Goal: Navigation & Orientation: Find specific page/section

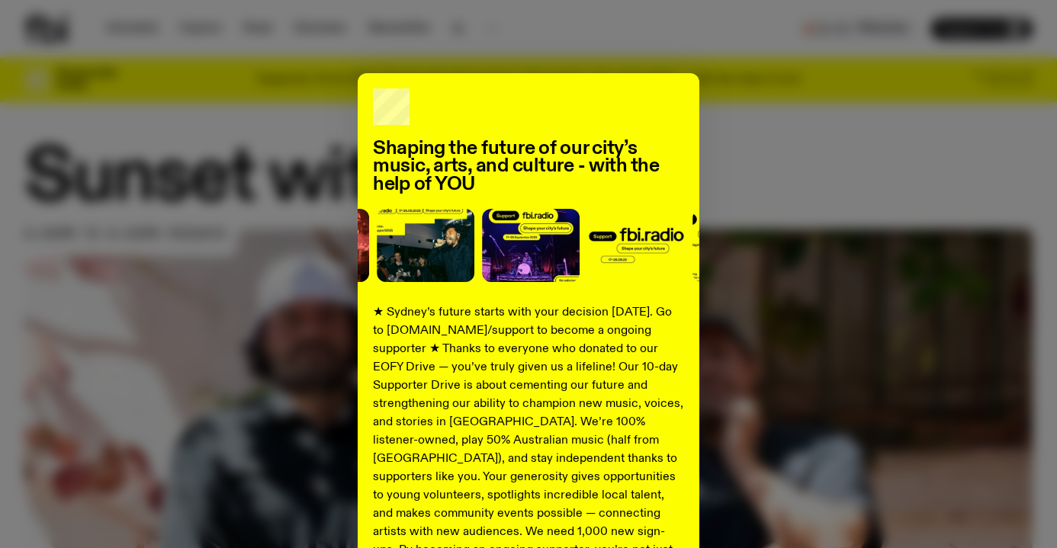
click at [172, 225] on div "Shaping the future of our city’s music, arts, and culture - with the help of YO…" at bounding box center [528, 386] width 1008 height 627
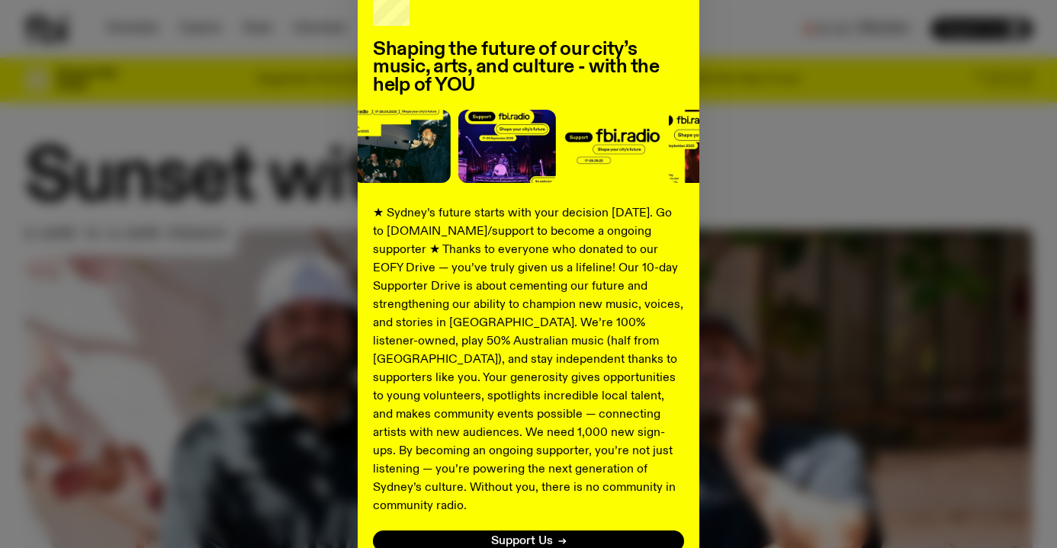
scroll to position [207, 0]
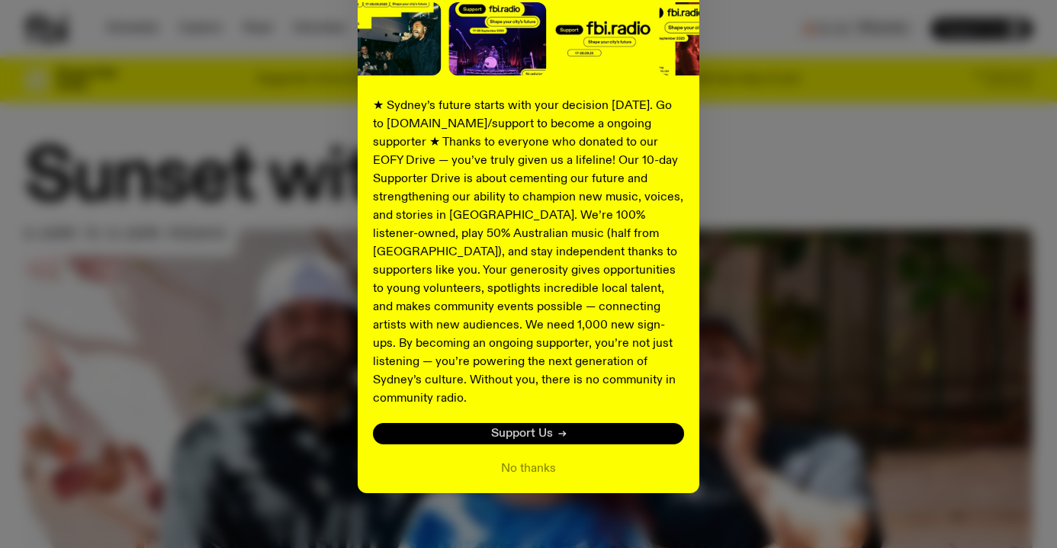
click at [523, 429] on span "Support Us" at bounding box center [522, 434] width 62 height 11
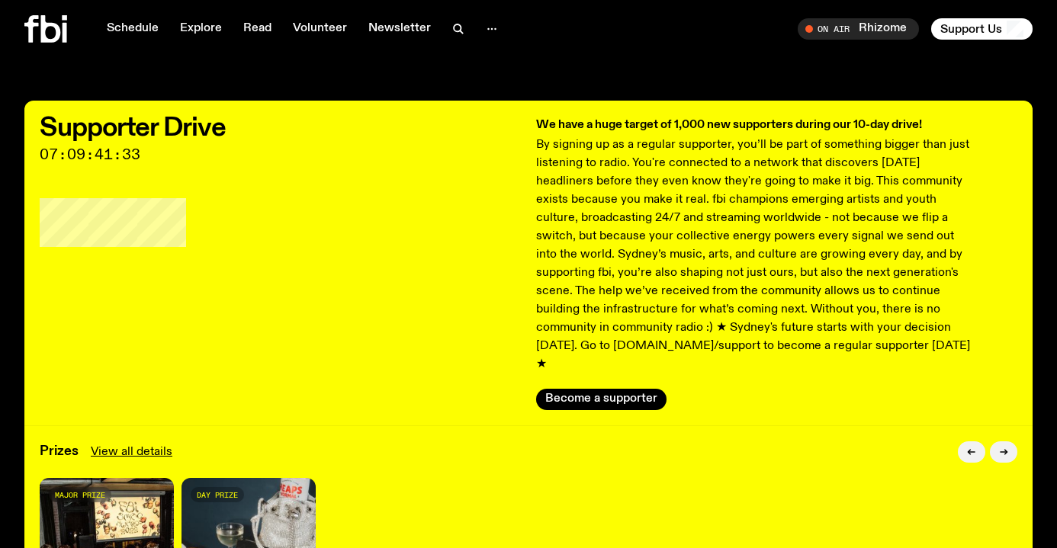
click at [40, 34] on icon at bounding box center [45, 28] width 43 height 27
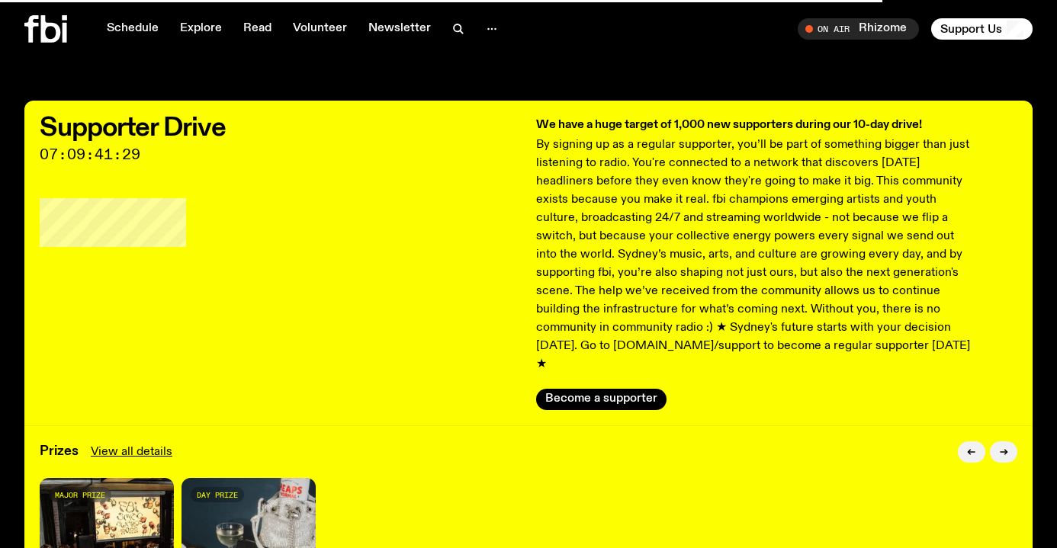
click at [44, 30] on icon at bounding box center [51, 28] width 20 height 27
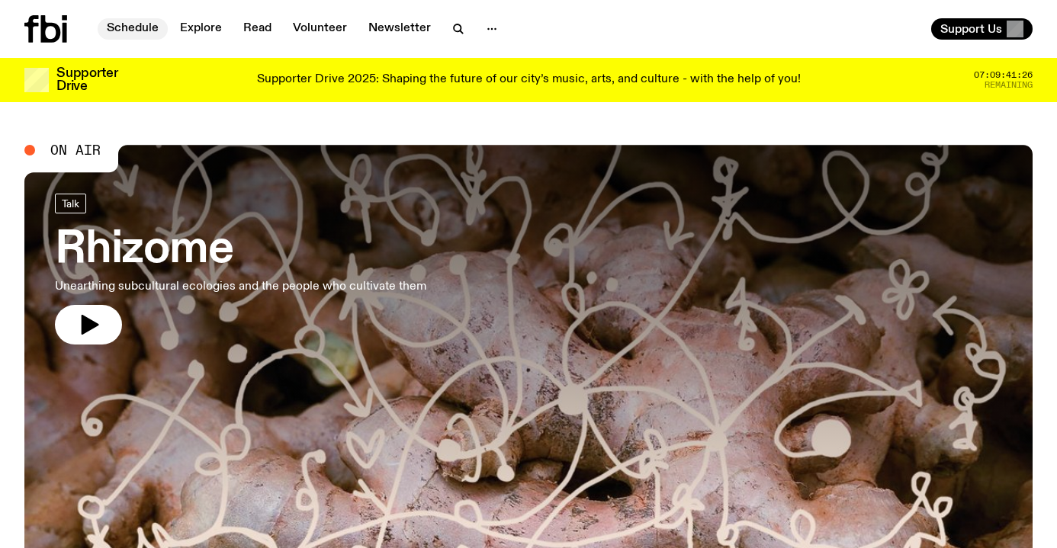
click at [135, 24] on link "Schedule" at bounding box center [133, 28] width 70 height 21
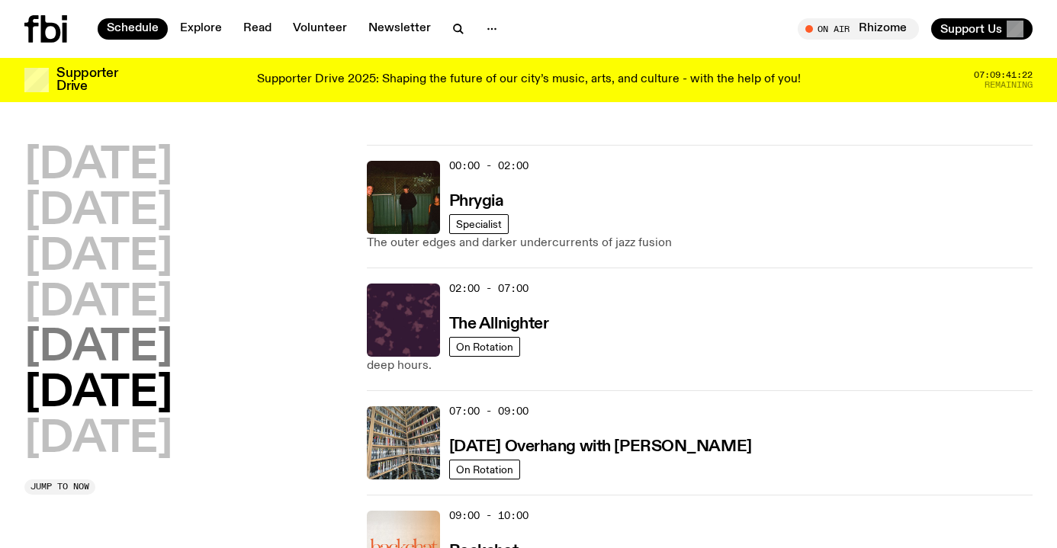
click at [72, 356] on h2 "[DATE]" at bounding box center [98, 348] width 148 height 43
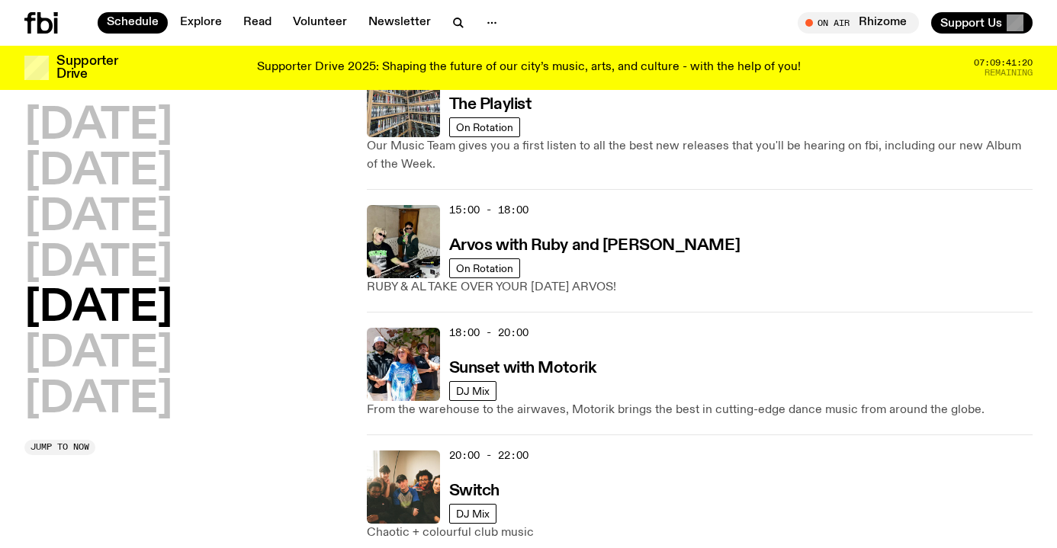
scroll to position [642, 0]
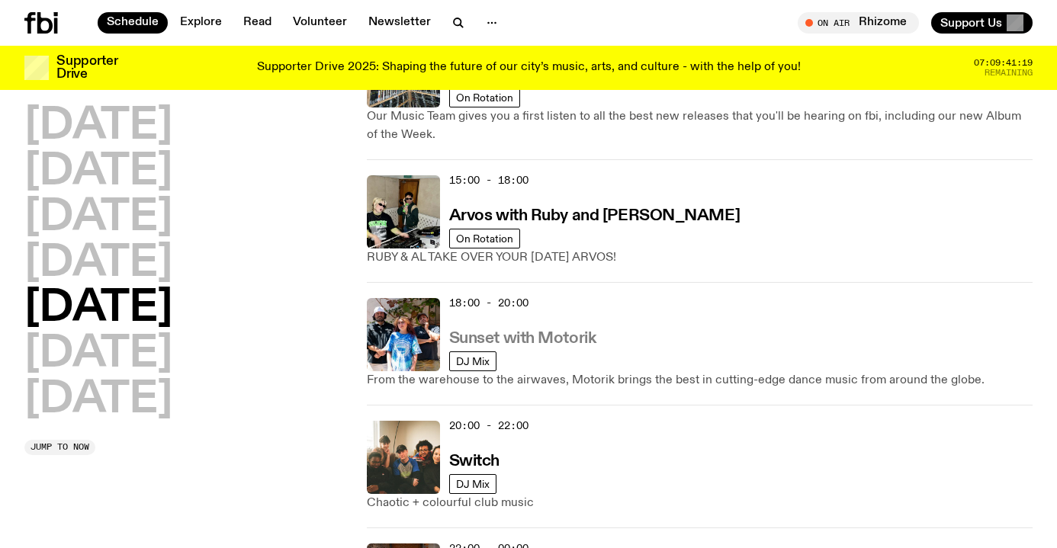
click at [540, 340] on h3 "Sunset with Motorik" at bounding box center [522, 339] width 147 height 16
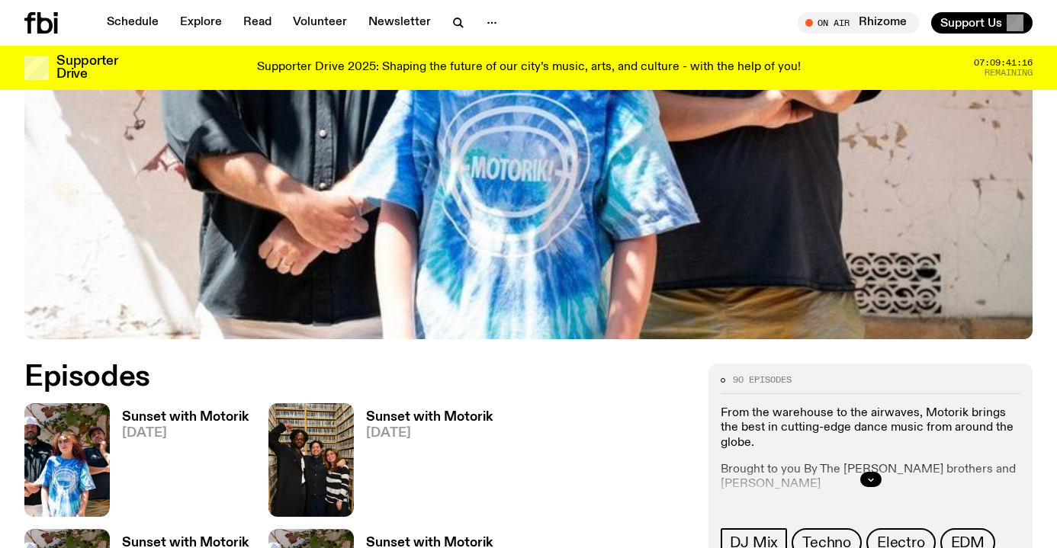
scroll to position [622, 0]
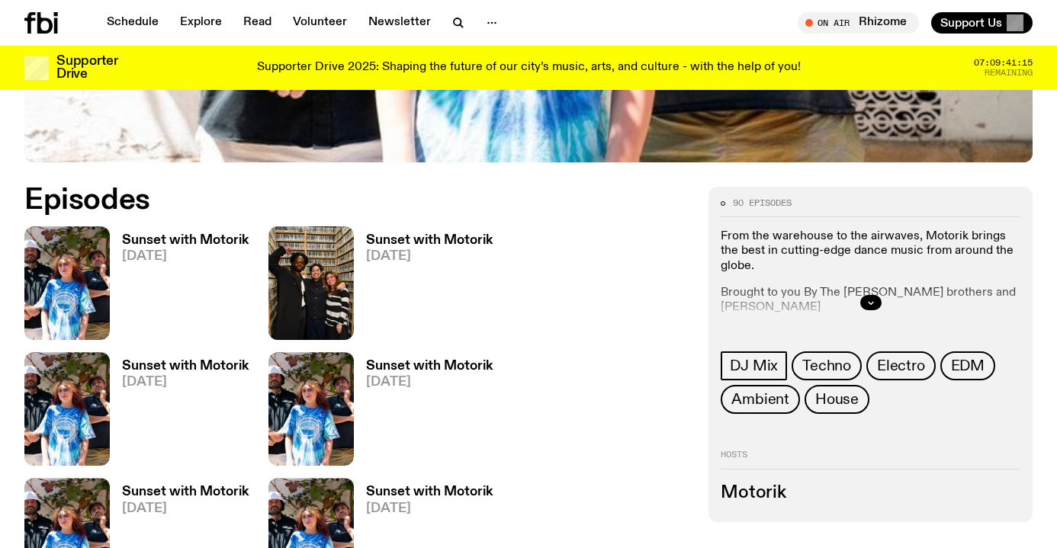
click at [140, 242] on h3 "Sunset with Motorik" at bounding box center [185, 240] width 127 height 13
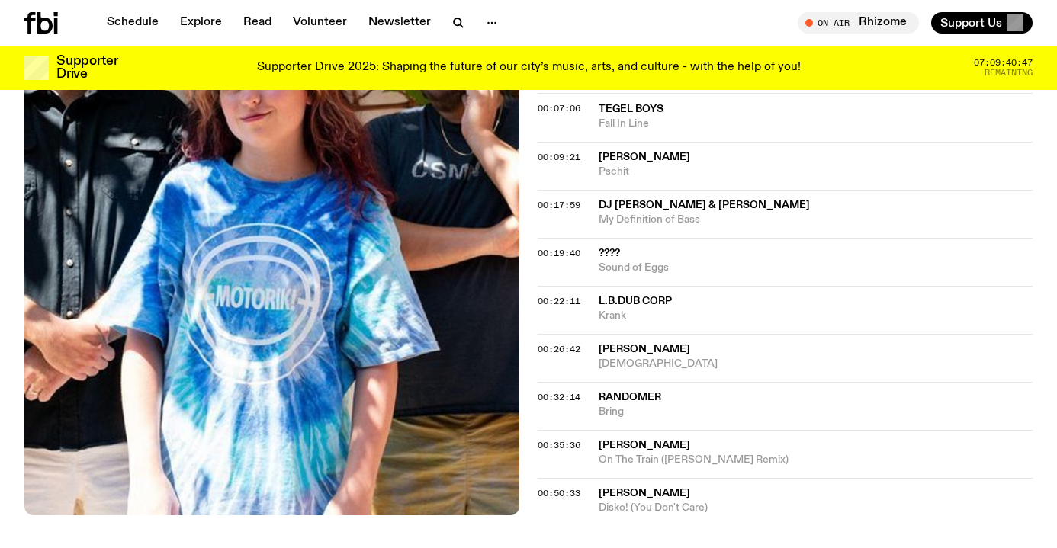
scroll to position [667, 0]
